Goal: Navigation & Orientation: Find specific page/section

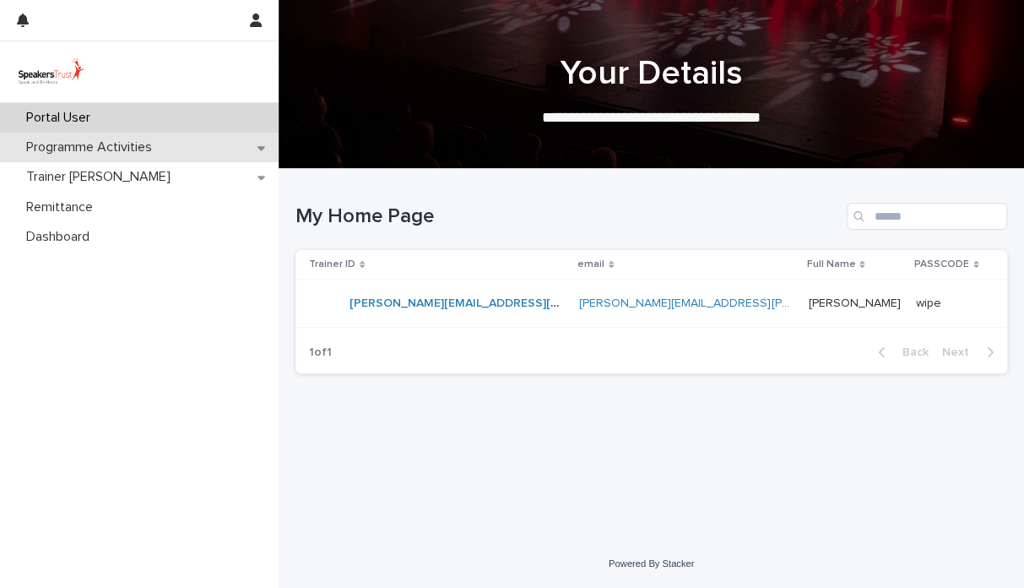
click at [145, 150] on p "Programme Activities" at bounding box center [92, 147] width 146 height 16
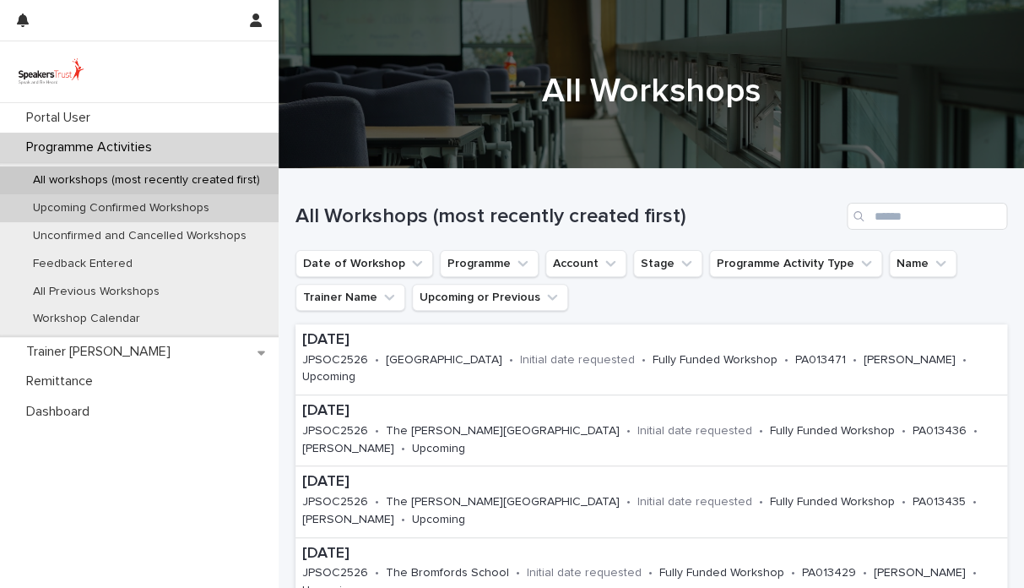
click at [179, 212] on p "Upcoming Confirmed Workshops" at bounding box center [120, 208] width 203 height 14
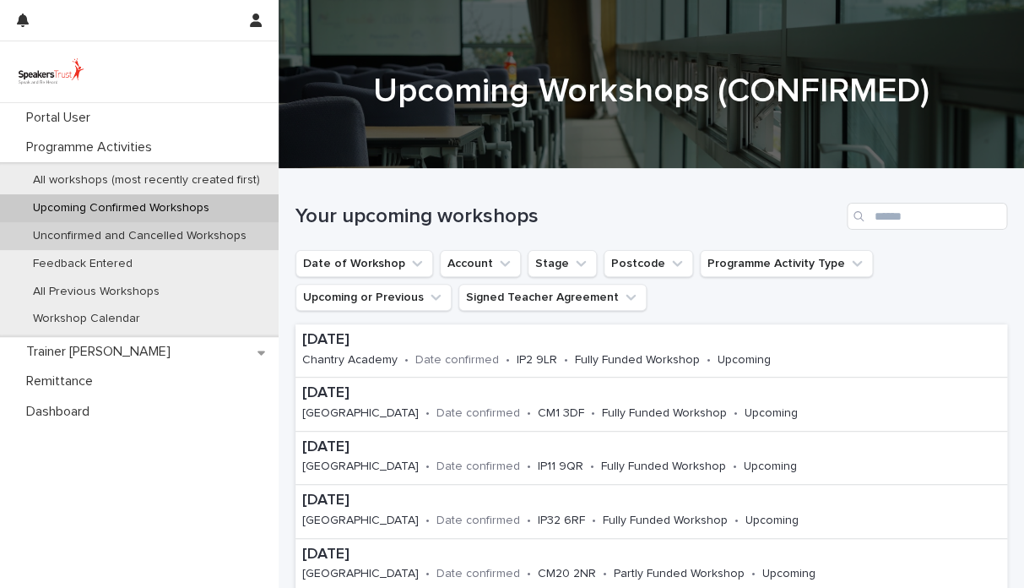
click at [214, 234] on p "Unconfirmed and Cancelled Workshops" at bounding box center [139, 236] width 241 height 14
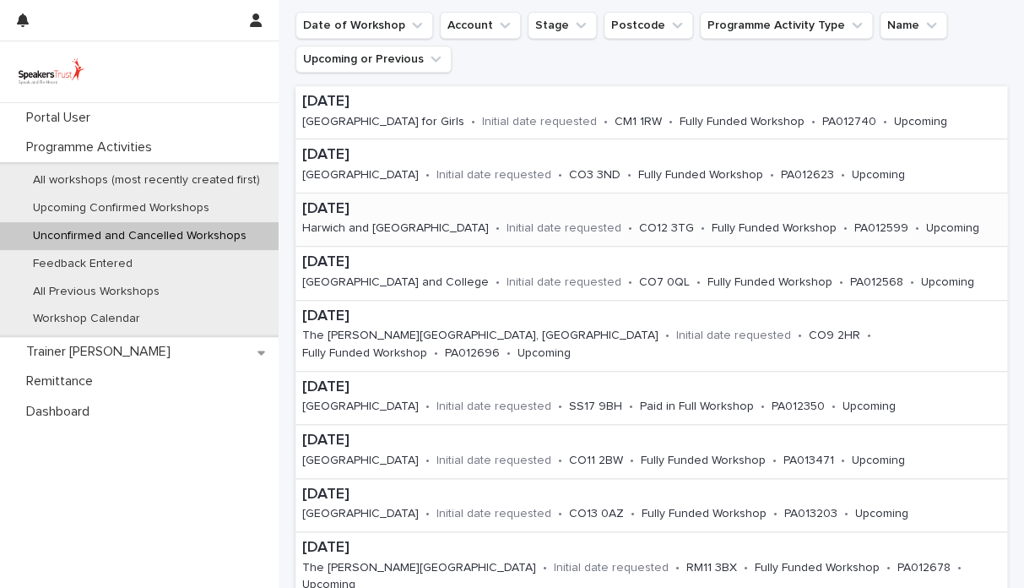
scroll to position [242, 0]
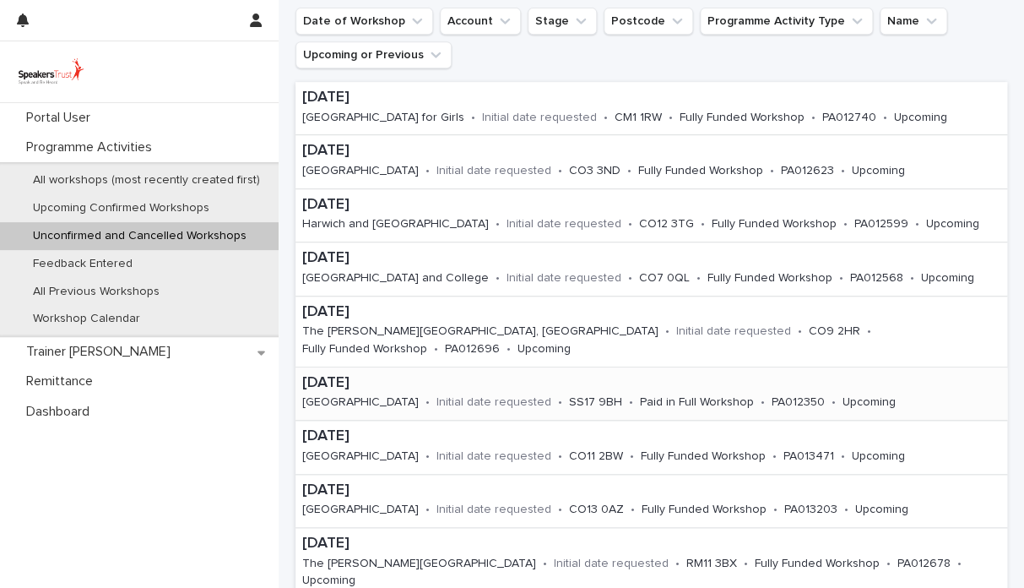
click at [480, 374] on p "[DATE]" at bounding box center [622, 383] width 641 height 19
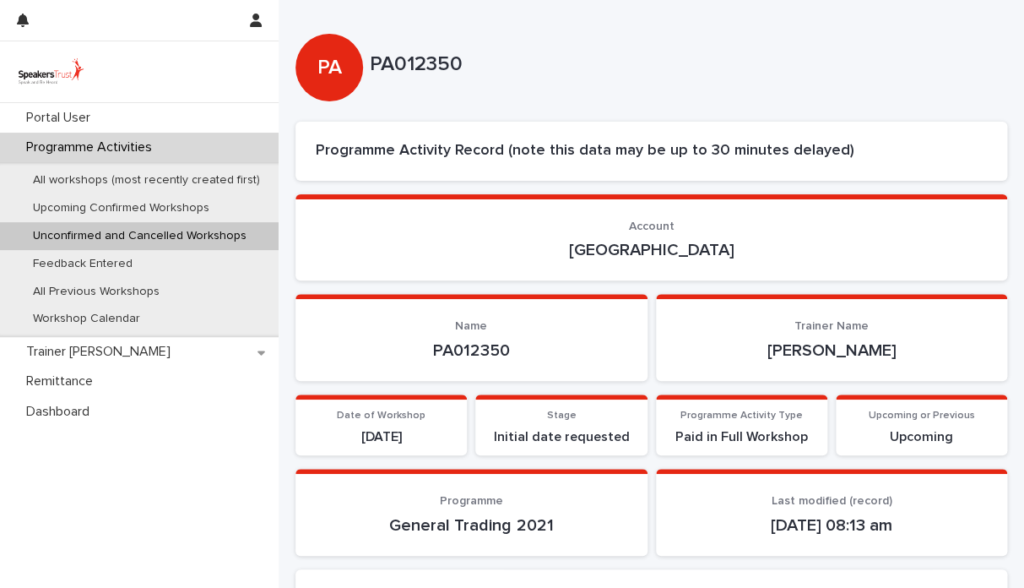
drag, startPoint x: 774, startPoint y: 248, endPoint x: 519, endPoint y: 243, distance: 255.0
click at [519, 243] on p "[GEOGRAPHIC_DATA]" at bounding box center [651, 250] width 671 height 20
copy p "[GEOGRAPHIC_DATA]"
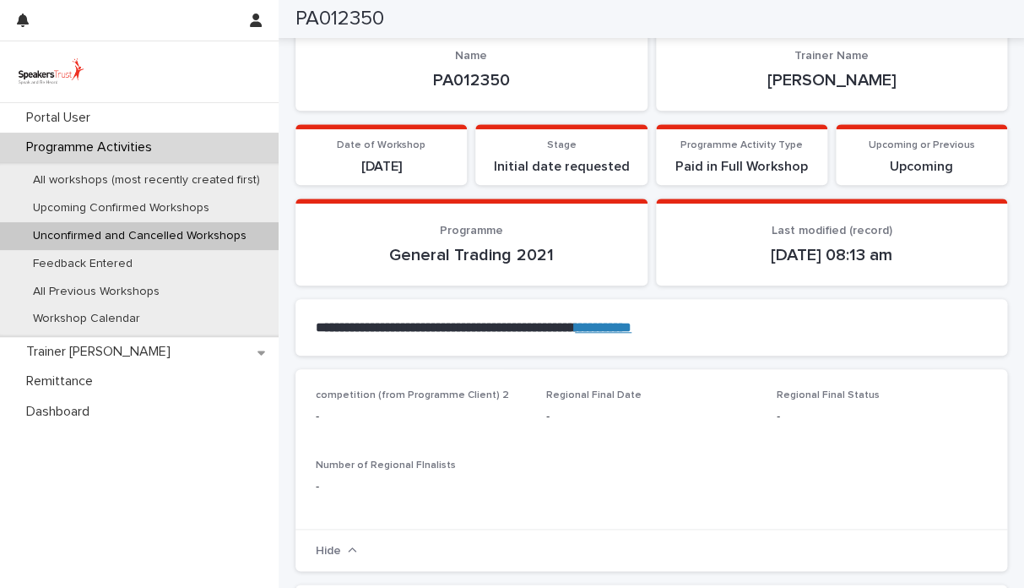
scroll to position [272, 0]
